Goal: Go to known website: Access a specific website the user already knows

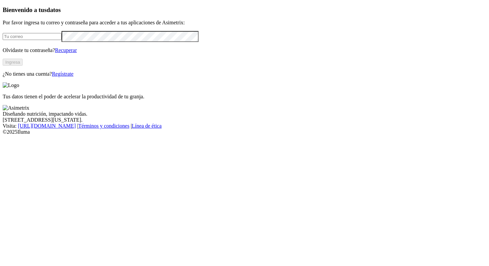
type input "[PERSON_NAME][EMAIL_ADDRESS][PERSON_NAME][DOMAIN_NAME]"
click at [23, 66] on button "Ingresa" at bounding box center [13, 62] width 20 height 7
